Goal: Transaction & Acquisition: Download file/media

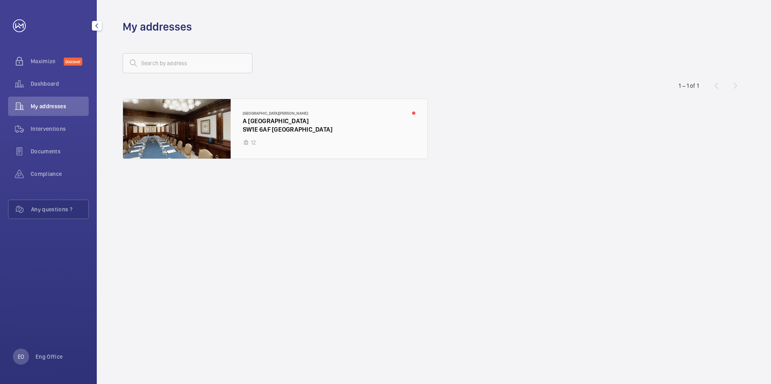
click at [290, 100] on div at bounding box center [275, 129] width 304 height 60
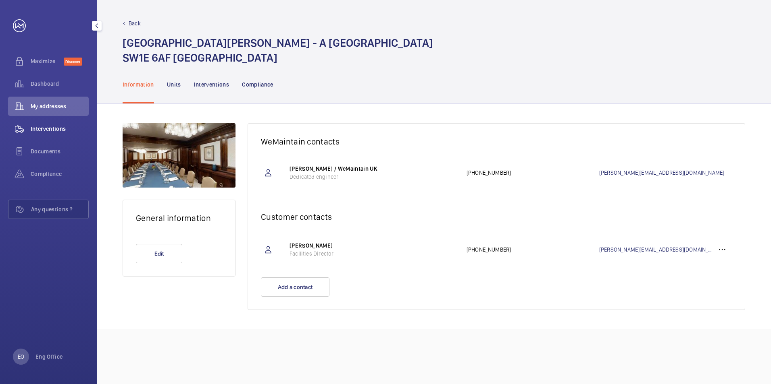
click at [56, 130] on span "Interventions" at bounding box center [60, 129] width 58 height 8
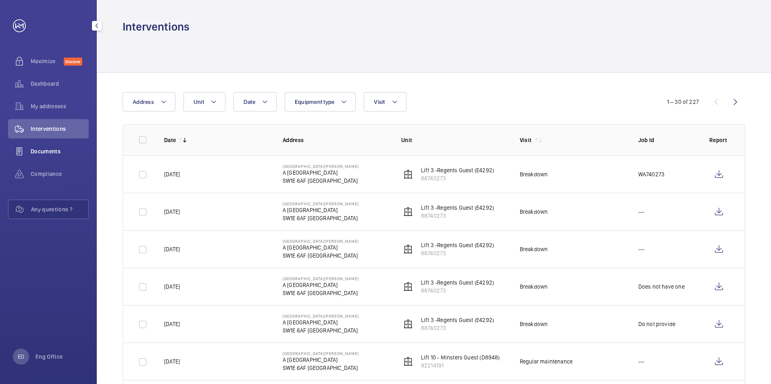
click at [56, 149] on span "Documents" at bounding box center [60, 152] width 58 height 8
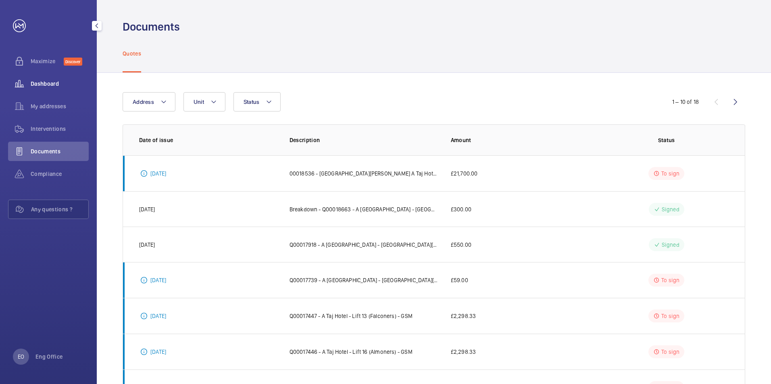
click at [46, 85] on span "Dashboard" at bounding box center [60, 84] width 58 height 8
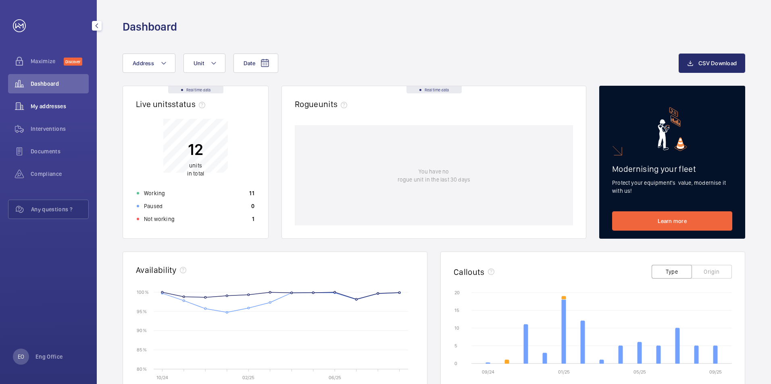
click at [44, 109] on span "My addresses" at bounding box center [60, 106] width 58 height 8
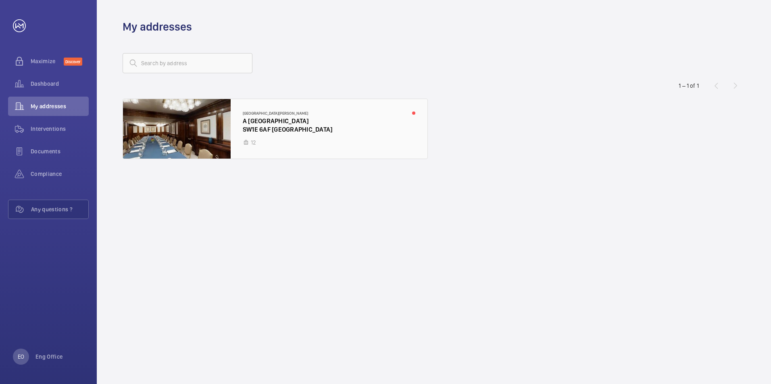
click at [220, 122] on div at bounding box center [275, 129] width 304 height 60
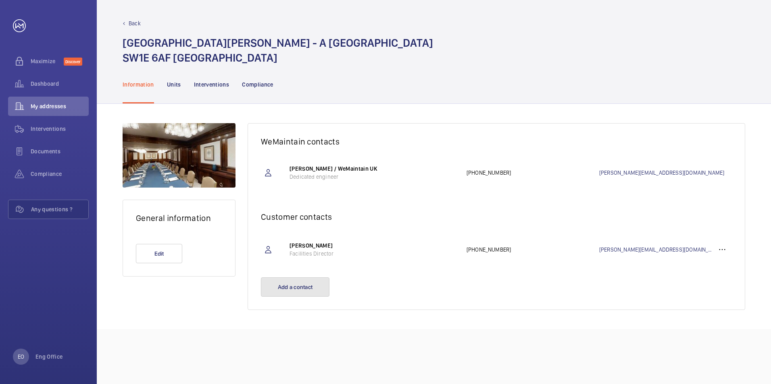
click at [304, 283] on button "Add a contact" at bounding box center [295, 287] width 69 height 19
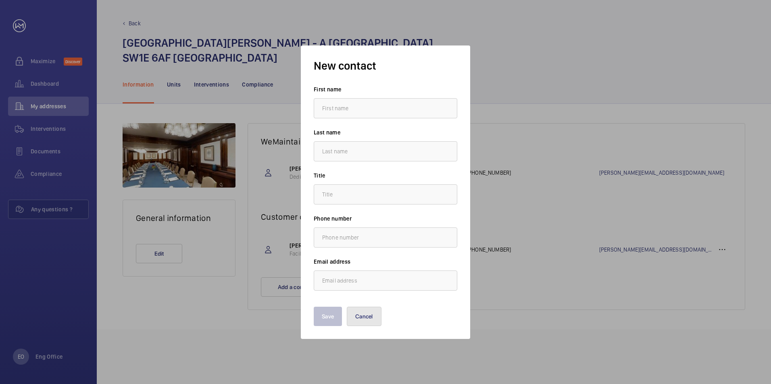
click at [368, 316] on button "Cancel" at bounding box center [364, 316] width 35 height 19
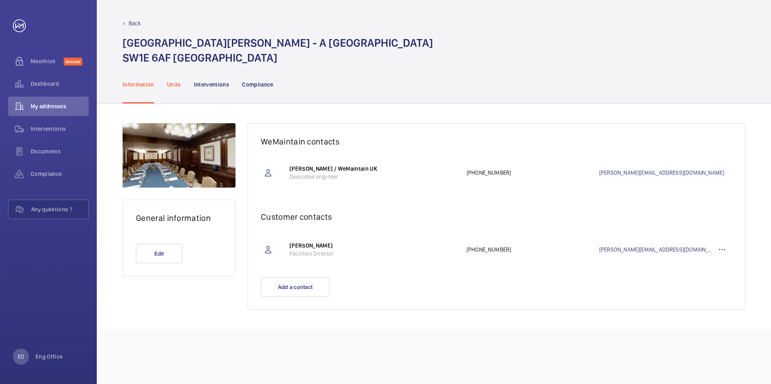
click at [169, 81] on p "Units" at bounding box center [174, 85] width 14 height 8
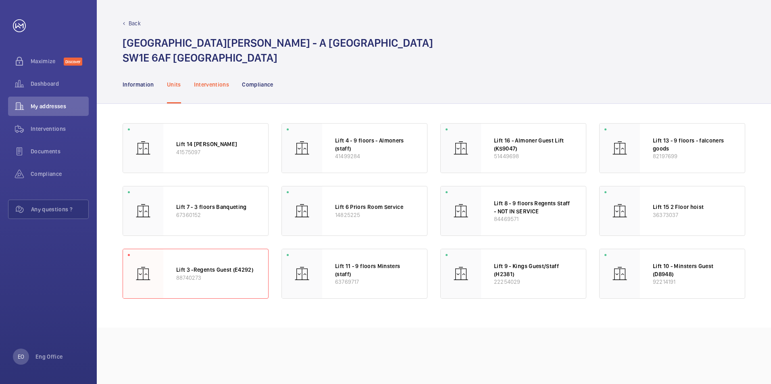
click at [201, 83] on p "Interventions" at bounding box center [211, 85] width 35 height 8
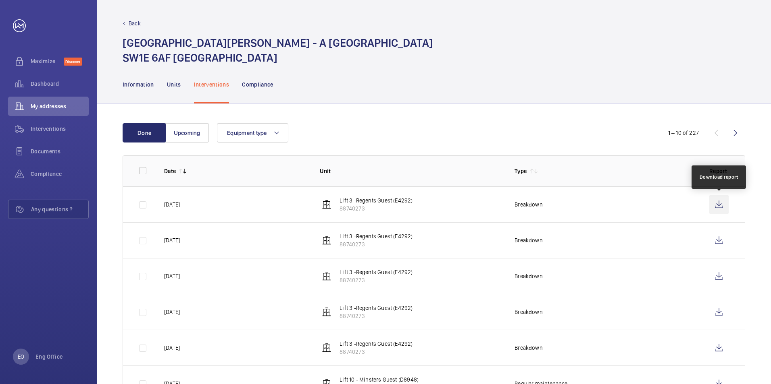
click at [723, 206] on wm-front-icon-button at bounding box center [718, 204] width 19 height 19
